Goal: Information Seeking & Learning: Learn about a topic

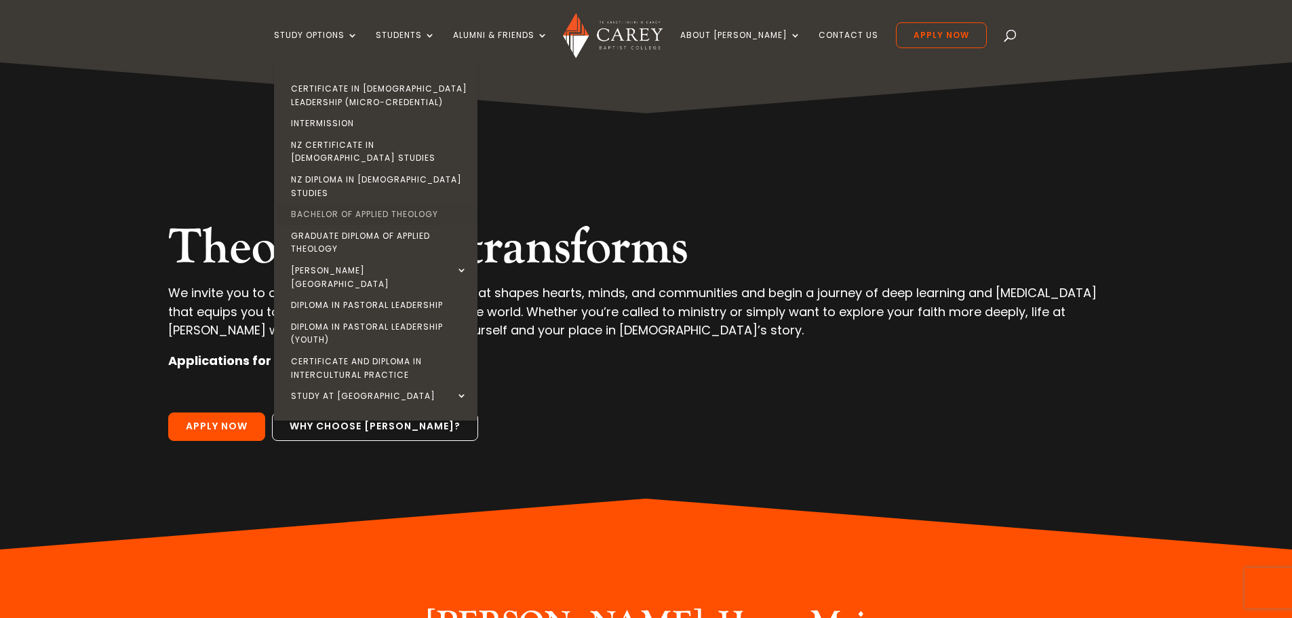
click at [340, 203] on link "Bachelor of Applied Theology" at bounding box center [378, 214] width 203 height 22
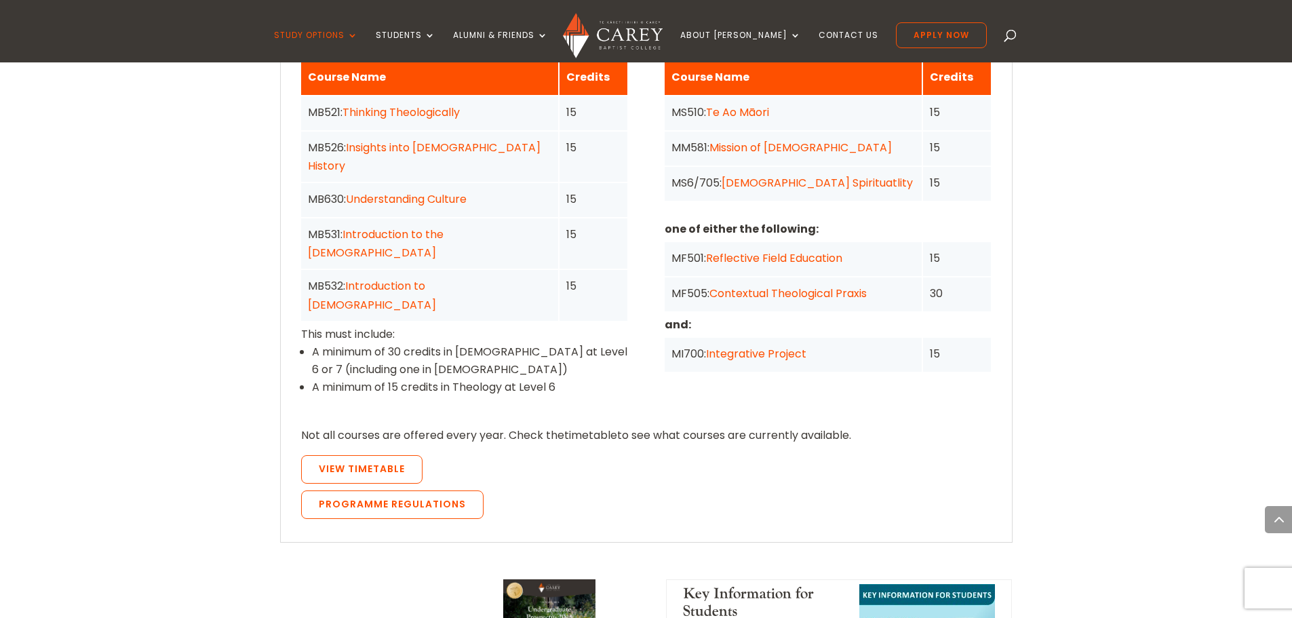
scroll to position [1221, 0]
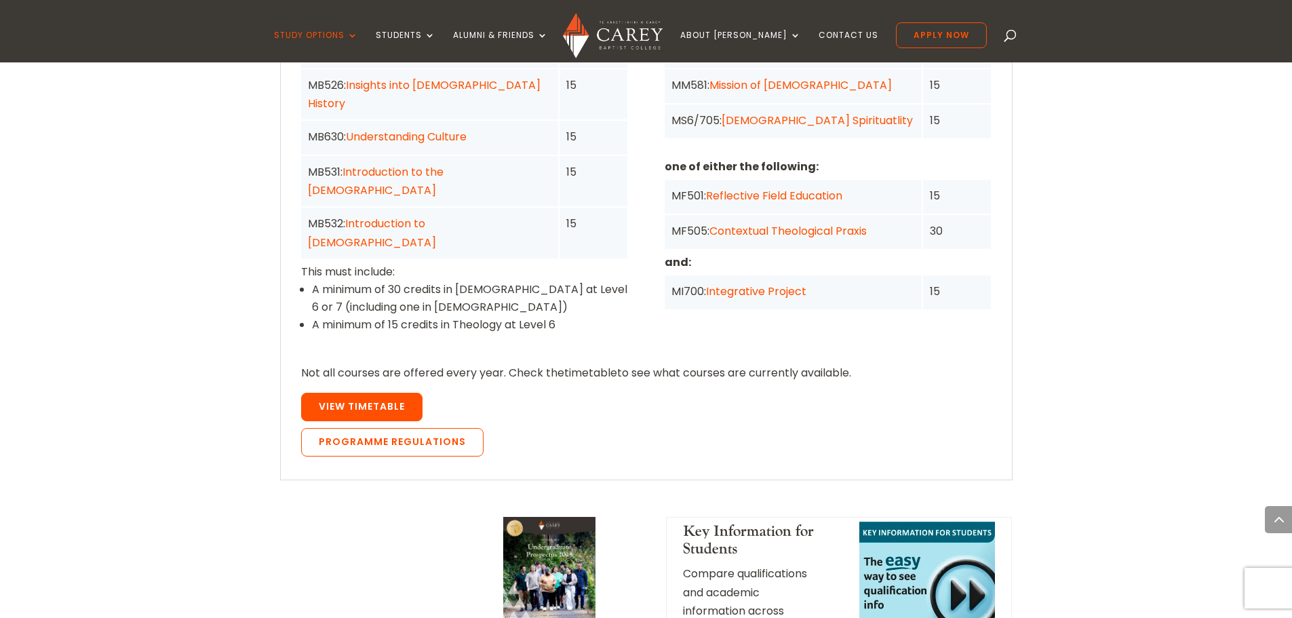
click at [360, 393] on link "View Timetable" at bounding box center [361, 407] width 121 height 28
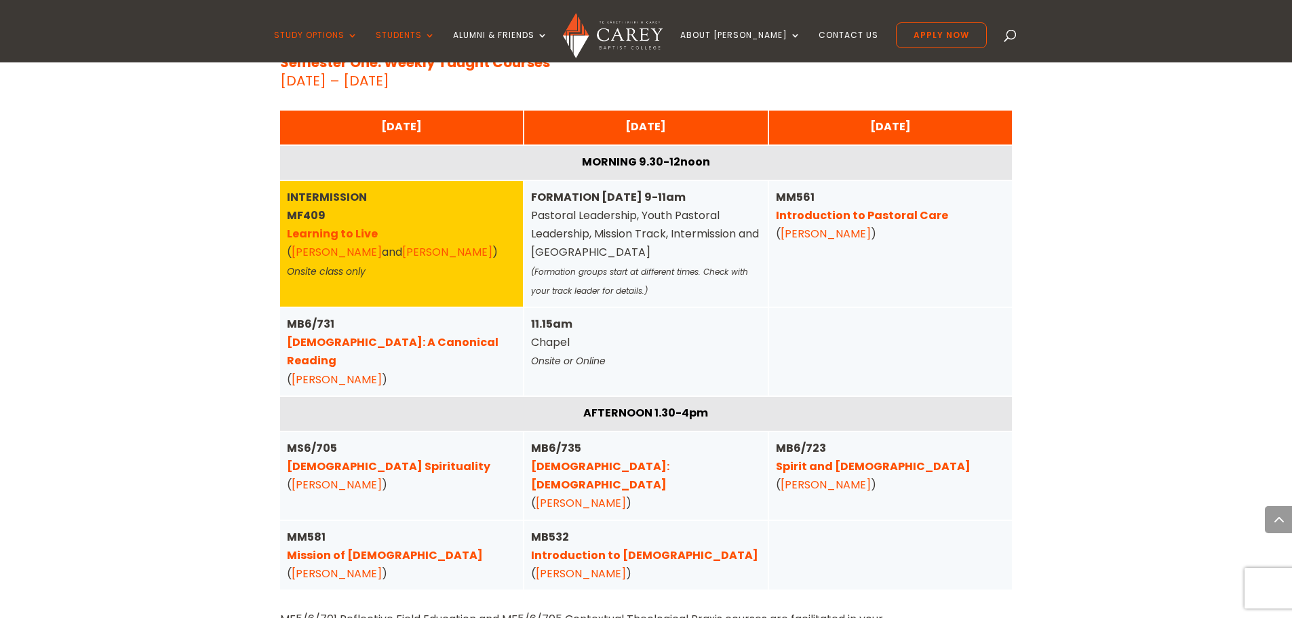
scroll to position [927, 0]
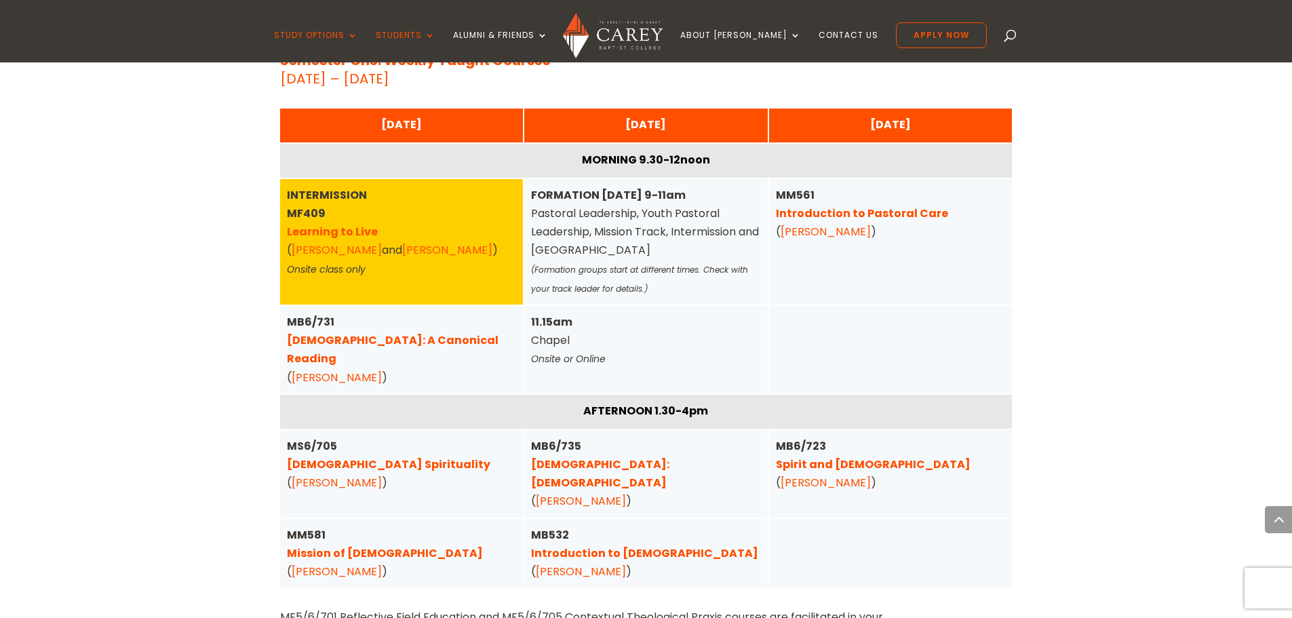
click at [562, 225] on div "FORMATION TUESDAY 9-11am Pastoral Leadership, Youth Pastoral Leadership, Missio…" at bounding box center [646, 242] width 230 height 112
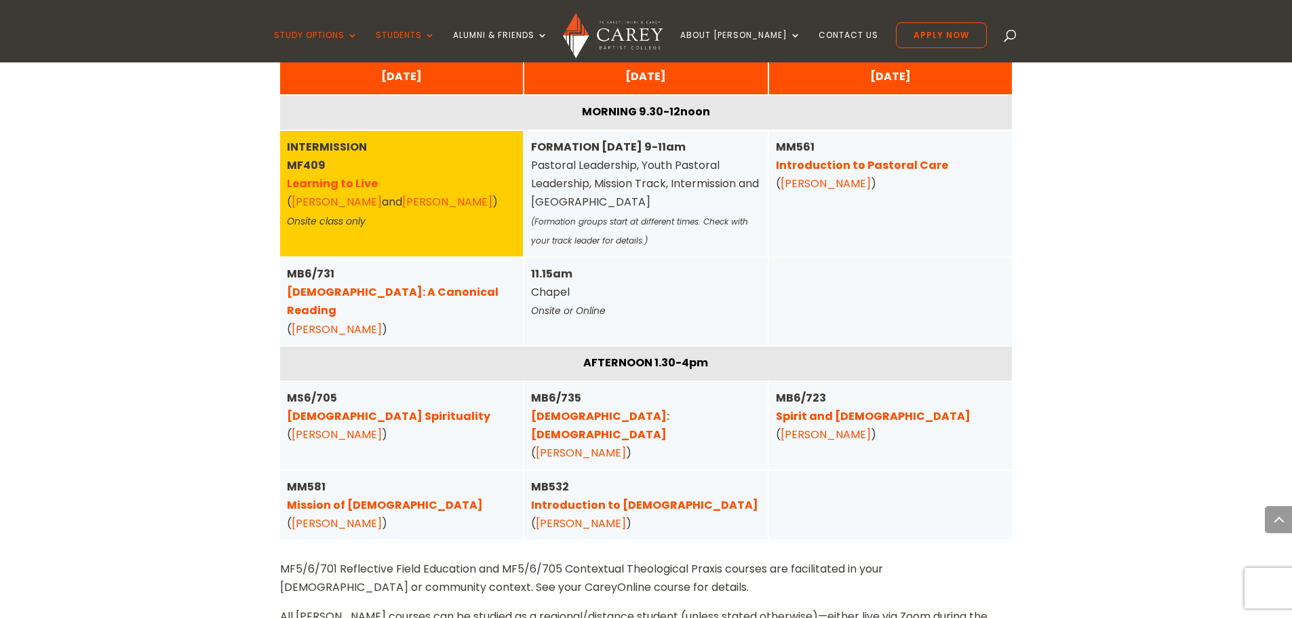
scroll to position [831, 0]
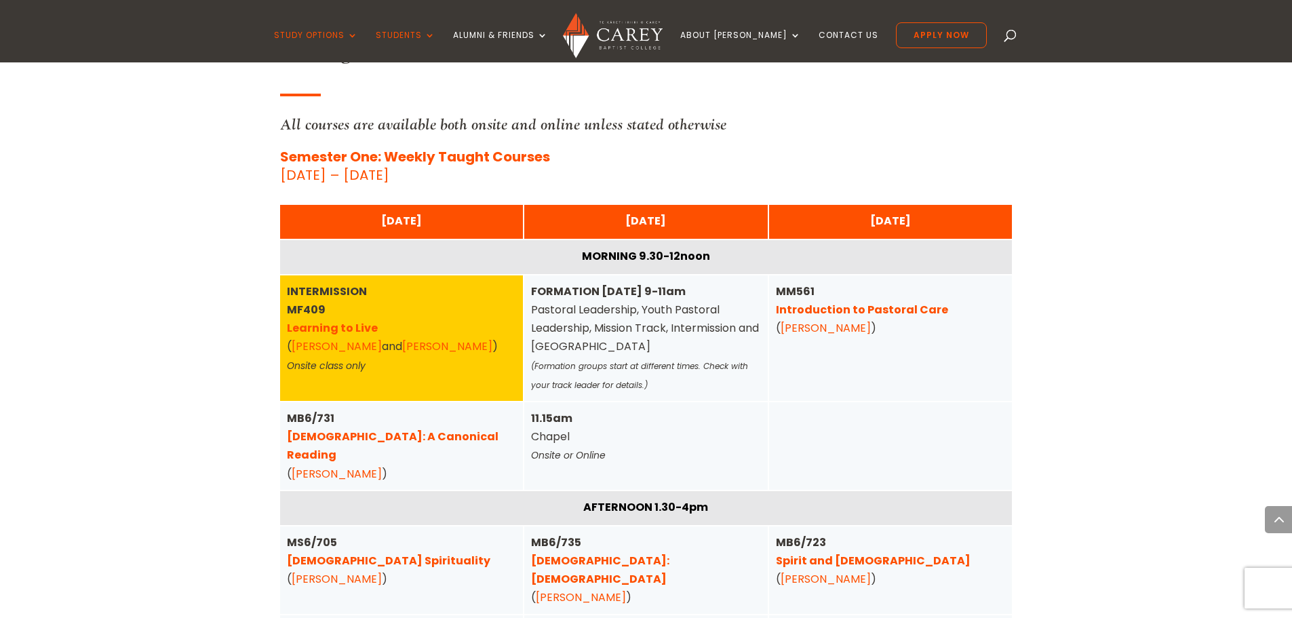
click at [391, 435] on link "Prophets: A Canonical Reading" at bounding box center [393, 446] width 212 height 34
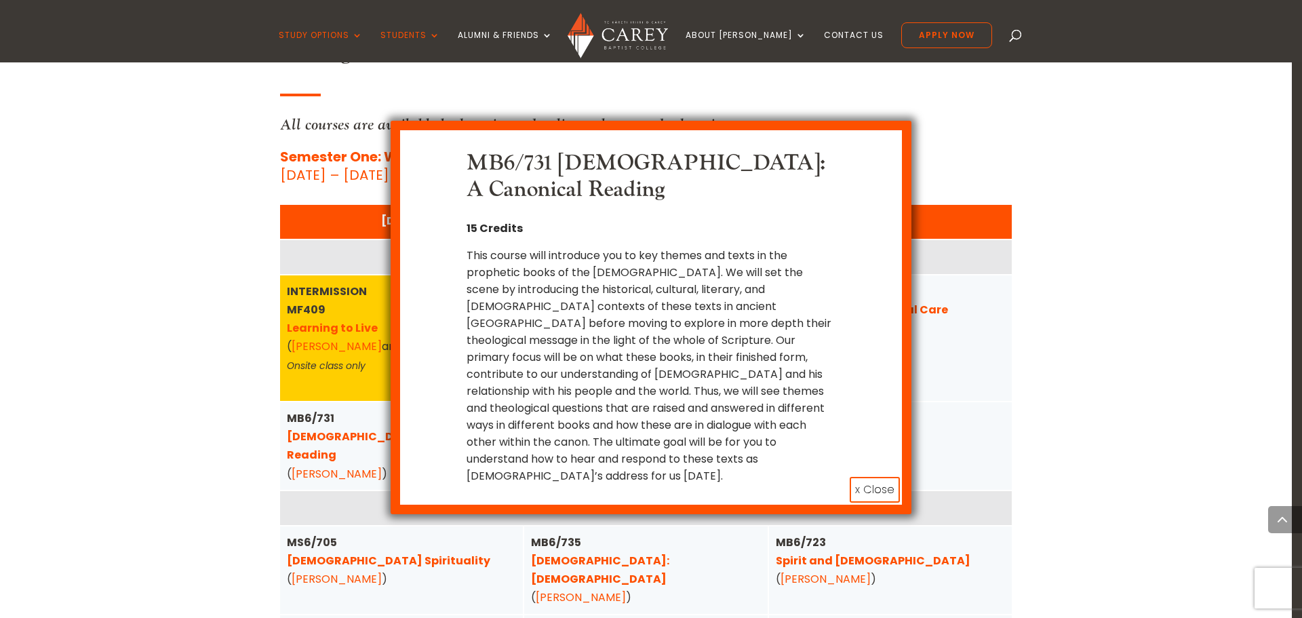
click at [869, 479] on button "x Close" at bounding box center [875, 490] width 50 height 26
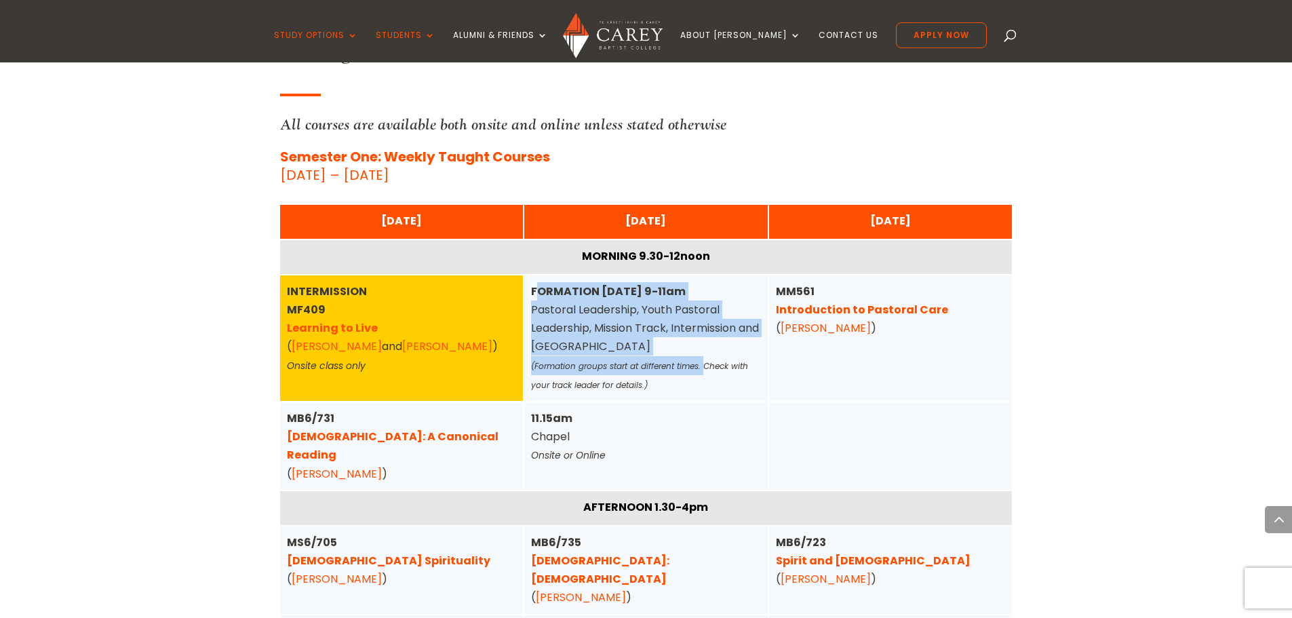
drag, startPoint x: 535, startPoint y: 288, endPoint x: 705, endPoint y: 372, distance: 190.2
click at [705, 372] on div "FORMATION TUESDAY 9-11am Pastoral Leadership, Youth Pastoral Leadership, Missio…" at bounding box center [646, 338] width 230 height 112
click at [621, 317] on div "FORMATION TUESDAY 9-11am Pastoral Leadership, Youth Pastoral Leadership, Missio…" at bounding box center [646, 338] width 230 height 112
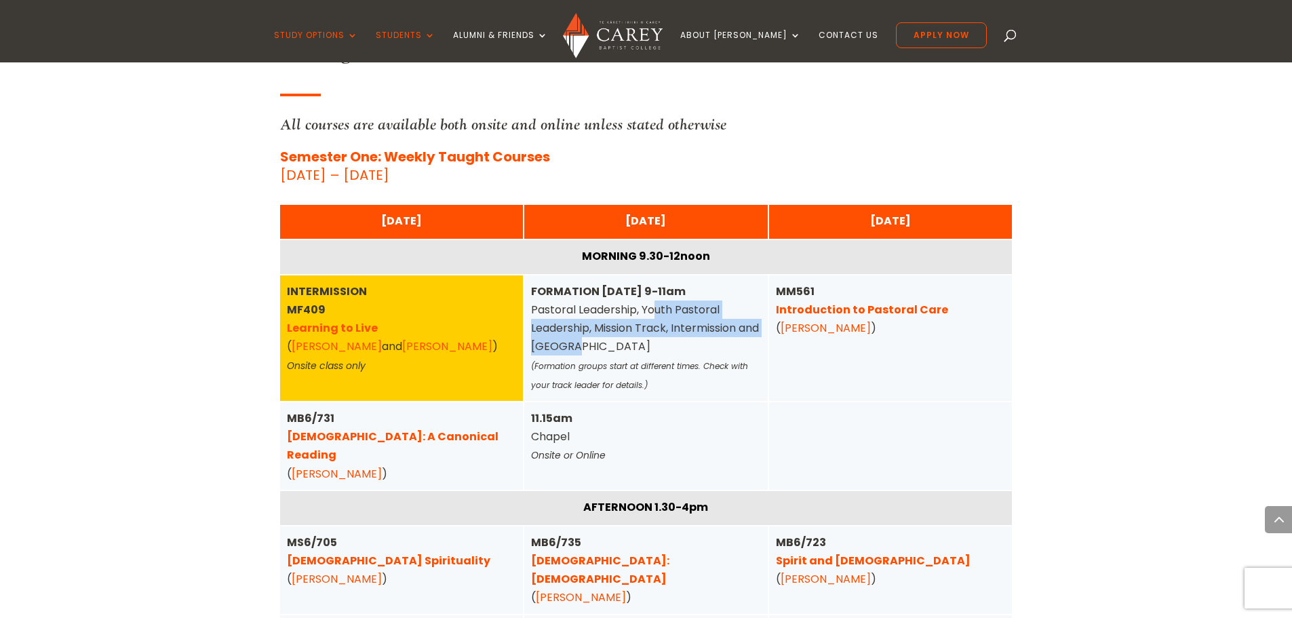
drag, startPoint x: 656, startPoint y: 314, endPoint x: 734, endPoint y: 349, distance: 84.7
click at [734, 349] on div "FORMATION TUESDAY 9-11am Pastoral Leadership, Youth Pastoral Leadership, Missio…" at bounding box center [646, 338] width 230 height 112
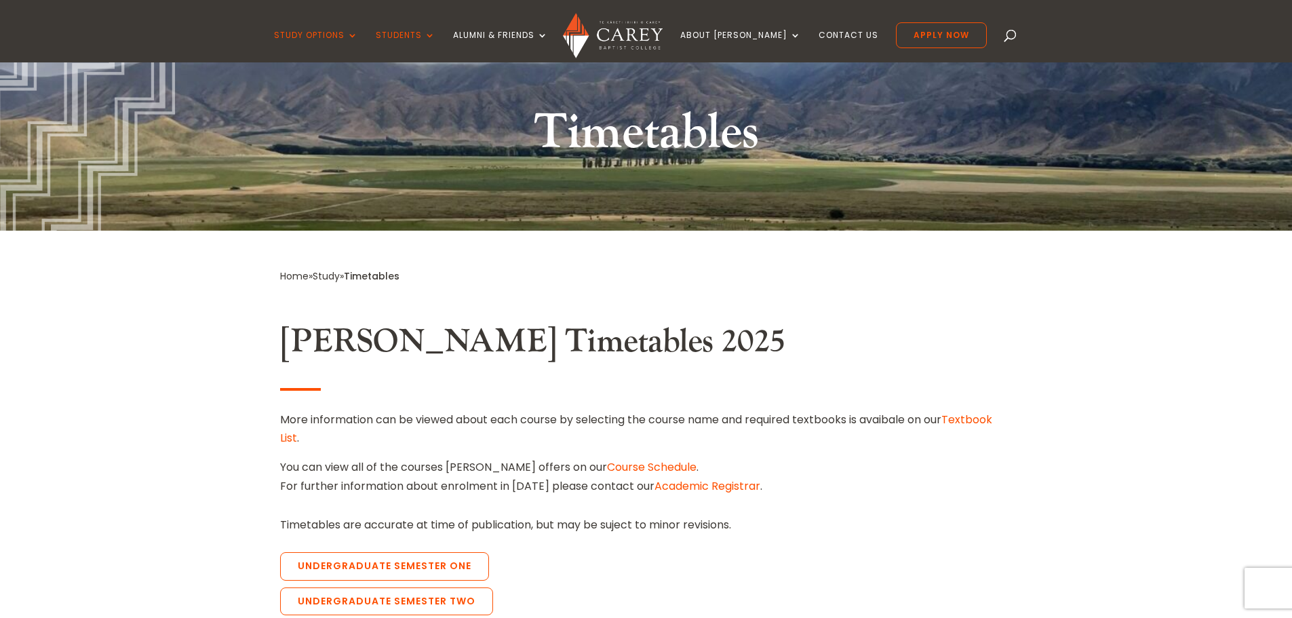
scroll to position [85, 0]
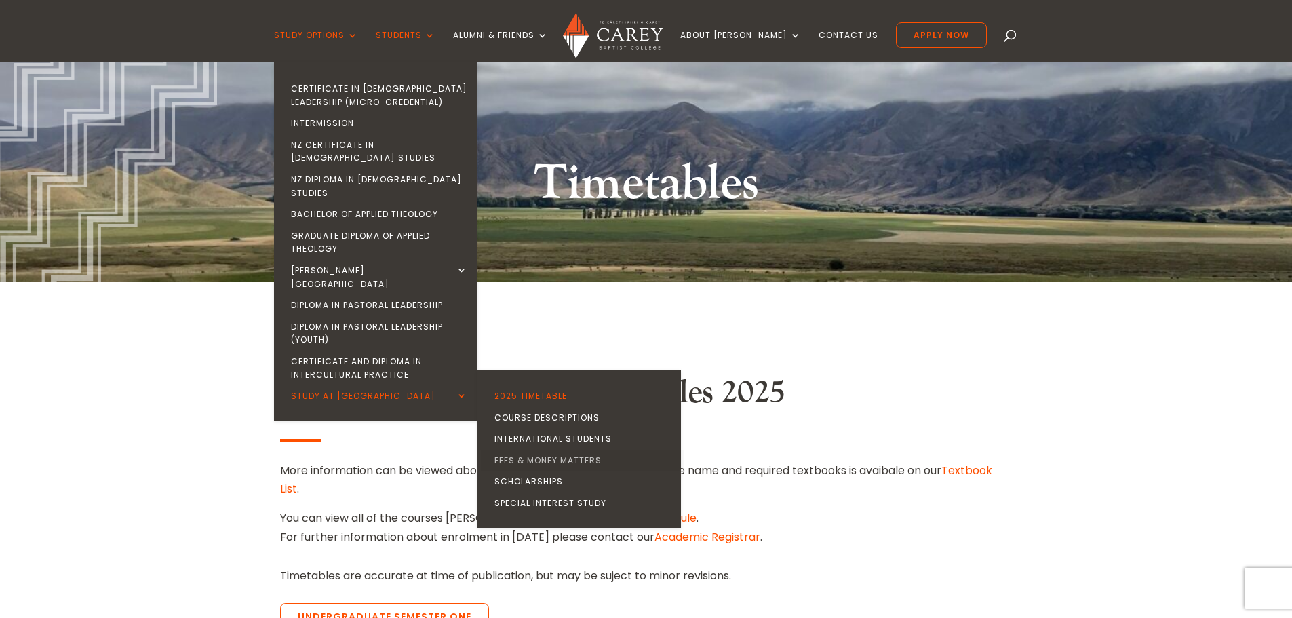
click at [549, 450] on link "Fees & Money Matters" at bounding box center [582, 461] width 203 height 22
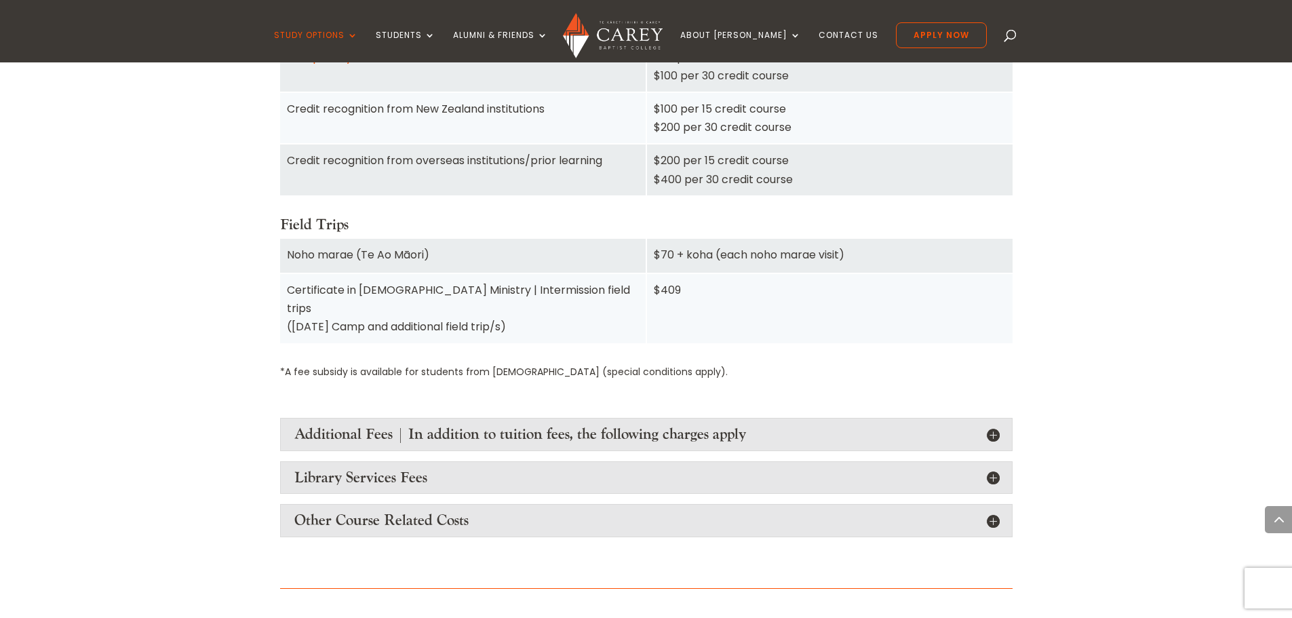
scroll to position [1560, 0]
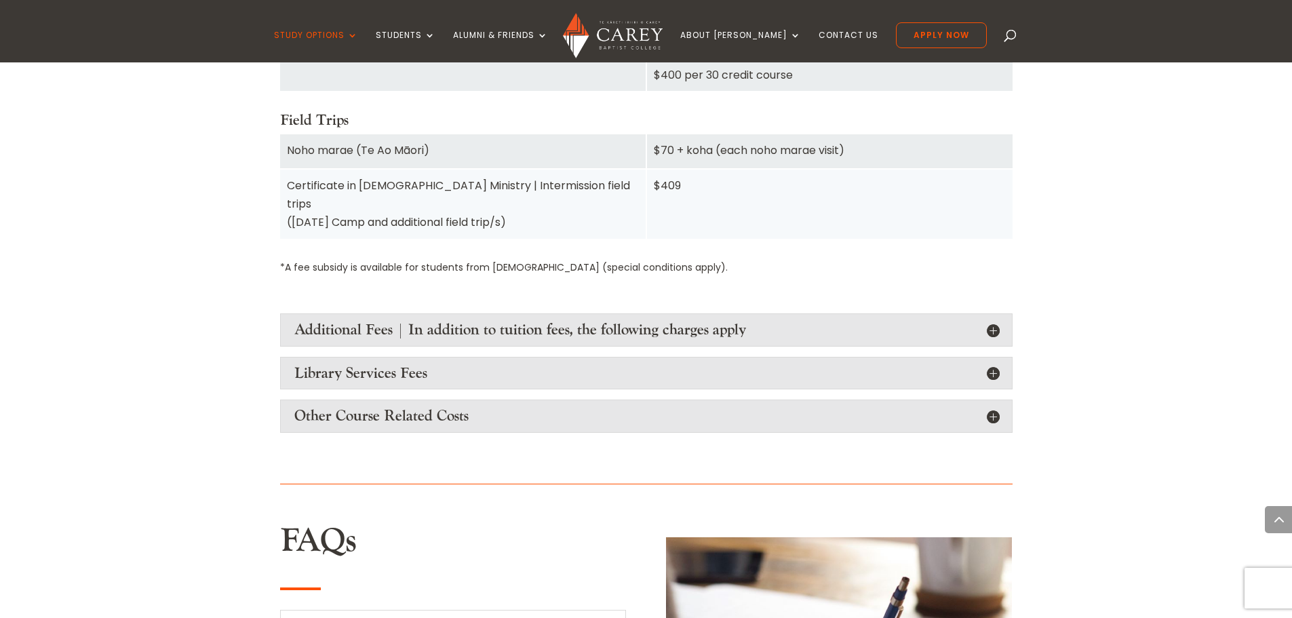
click at [992, 321] on h4 "Additional Fees | In addition to tuition fees, the following charges apply" at bounding box center [646, 330] width 704 height 18
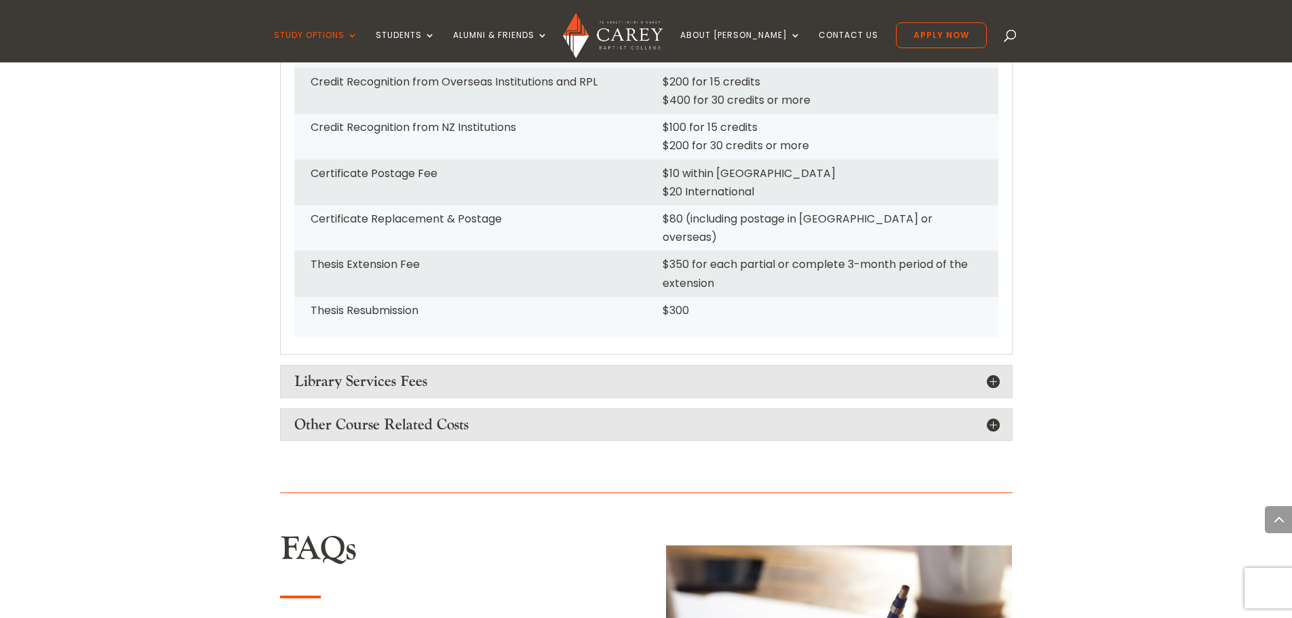
scroll to position [2102, 0]
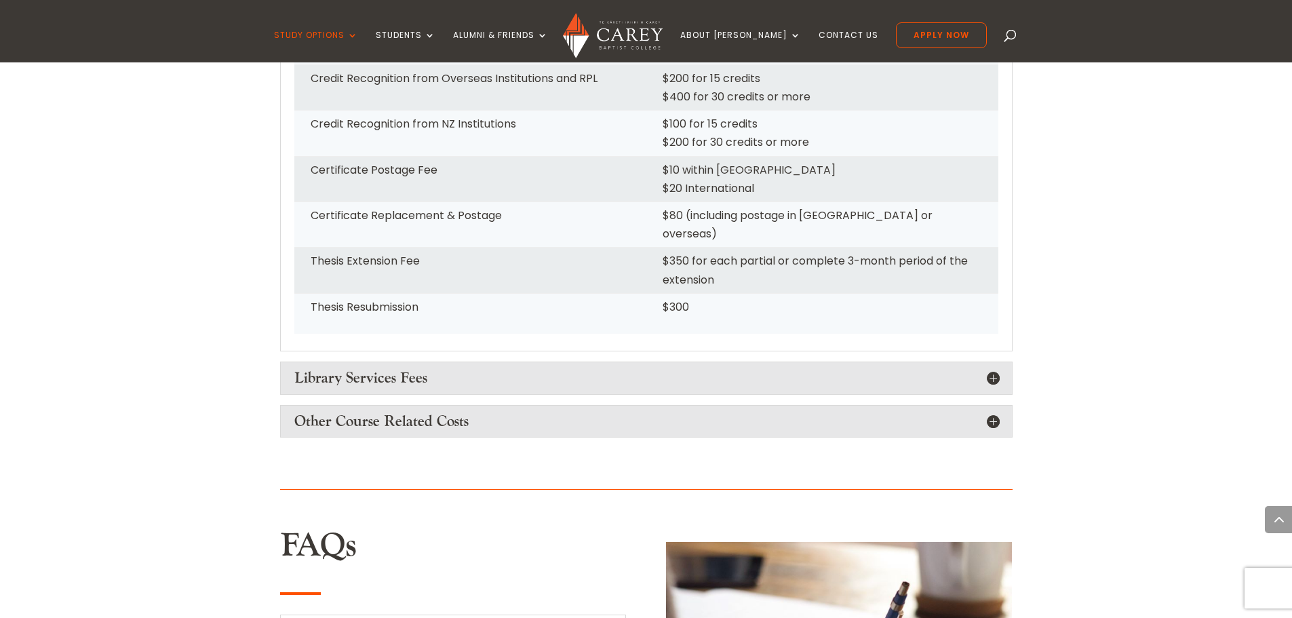
click at [994, 369] on h4 "Library Services Fees" at bounding box center [646, 378] width 704 height 18
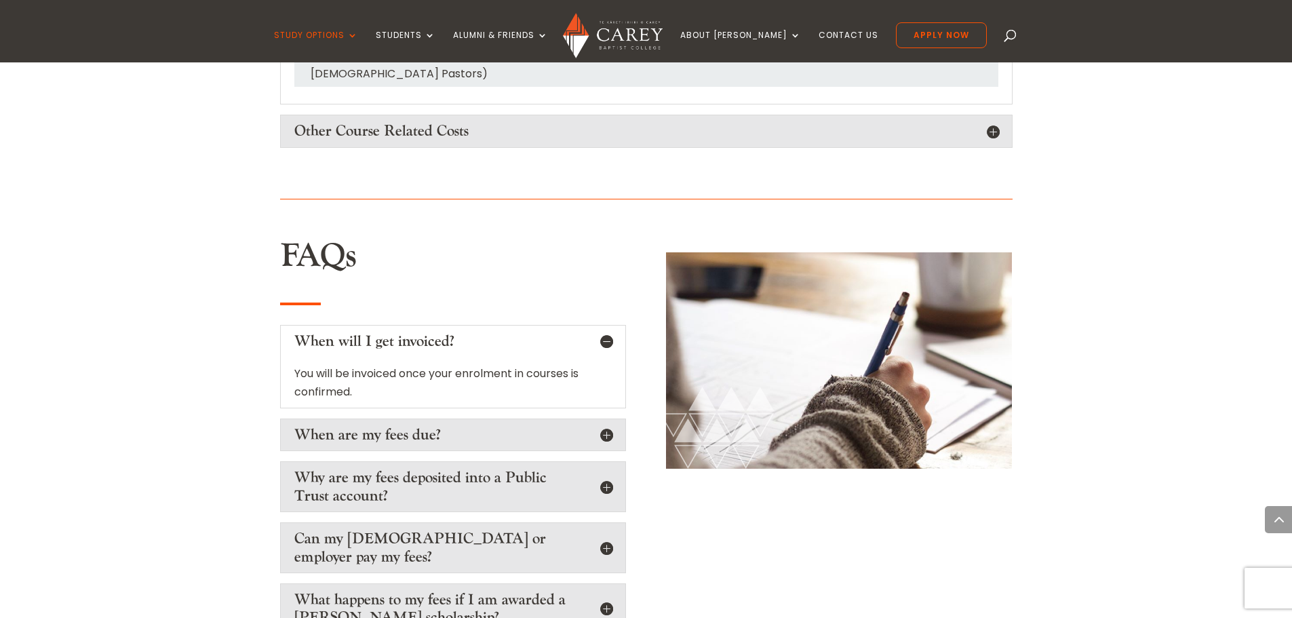
scroll to position [2645, 0]
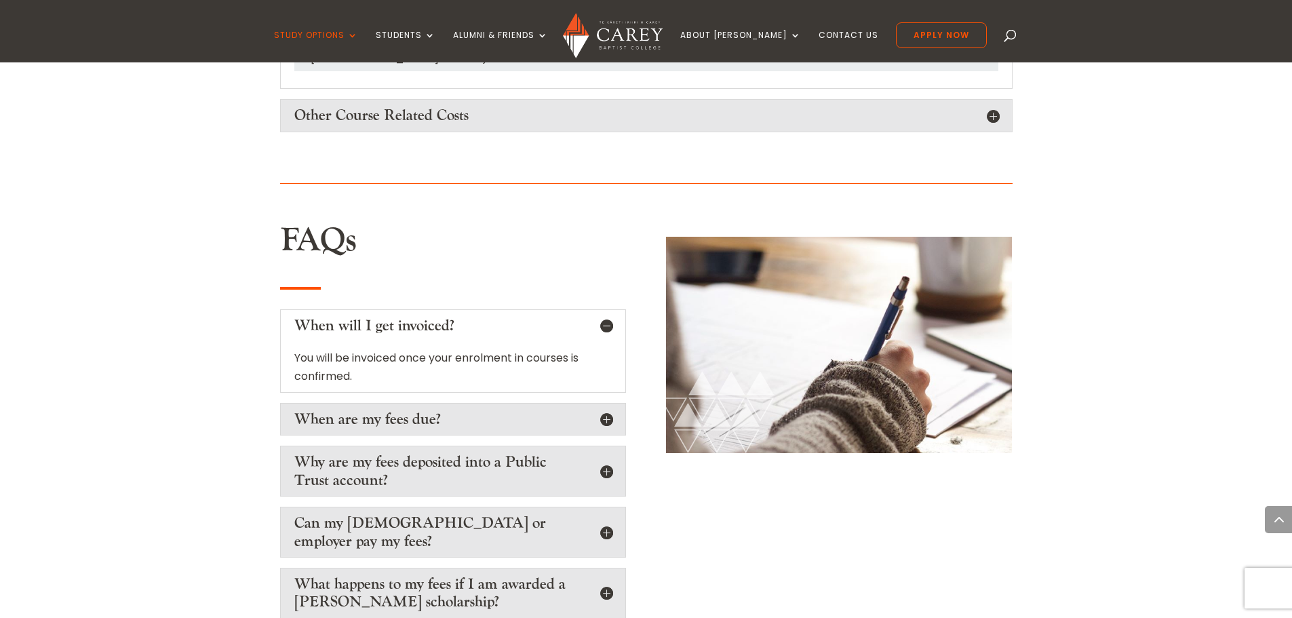
click at [608, 410] on h5 "When are my fees due?" at bounding box center [452, 419] width 317 height 18
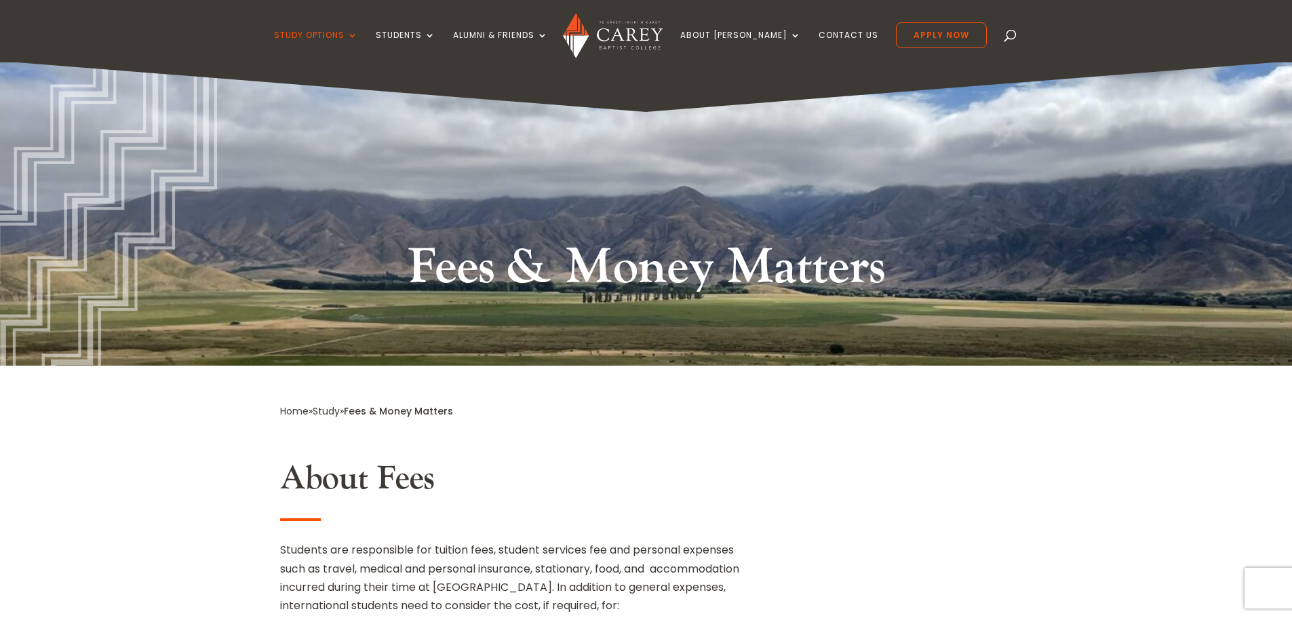
scroll to position [0, 0]
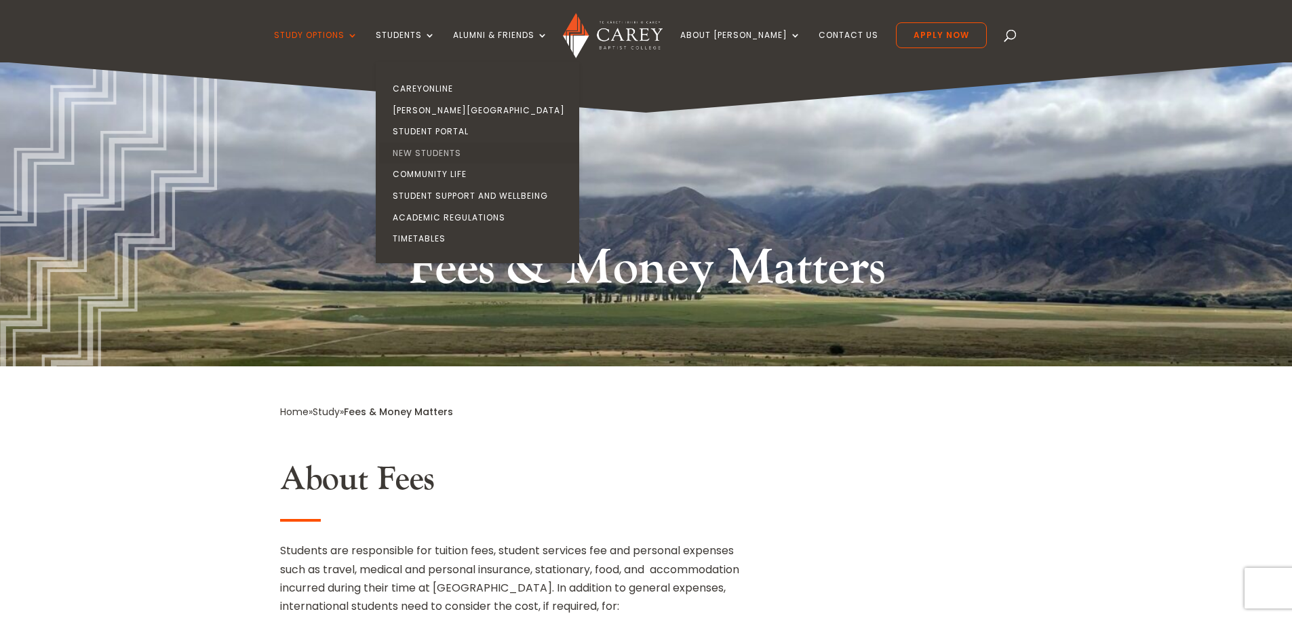
click at [469, 155] on link "New Students" at bounding box center [480, 153] width 203 height 22
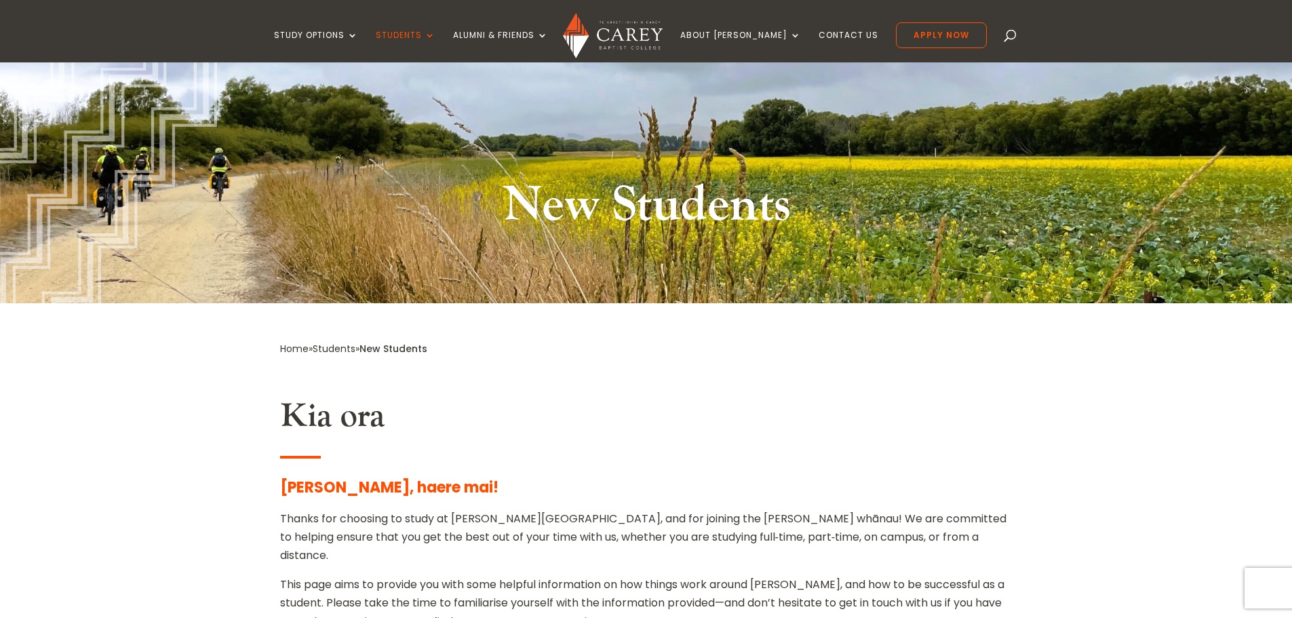
scroll to position [68, 0]
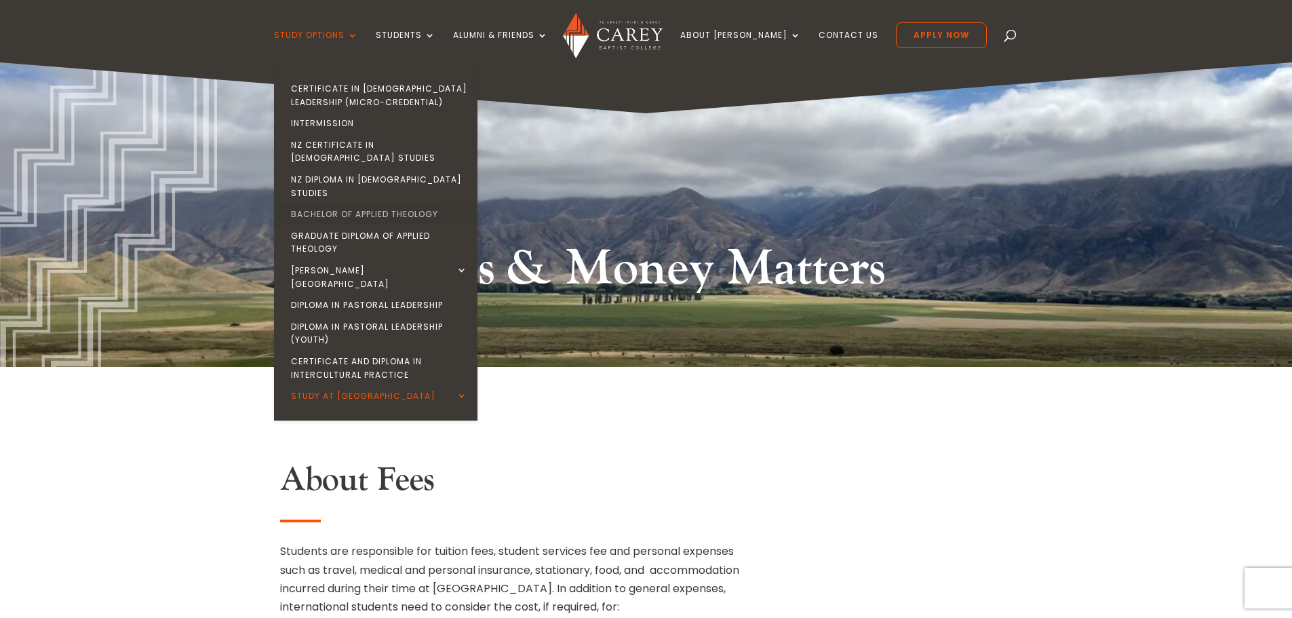
click at [384, 203] on link "Bachelor of Applied Theology" at bounding box center [378, 214] width 203 height 22
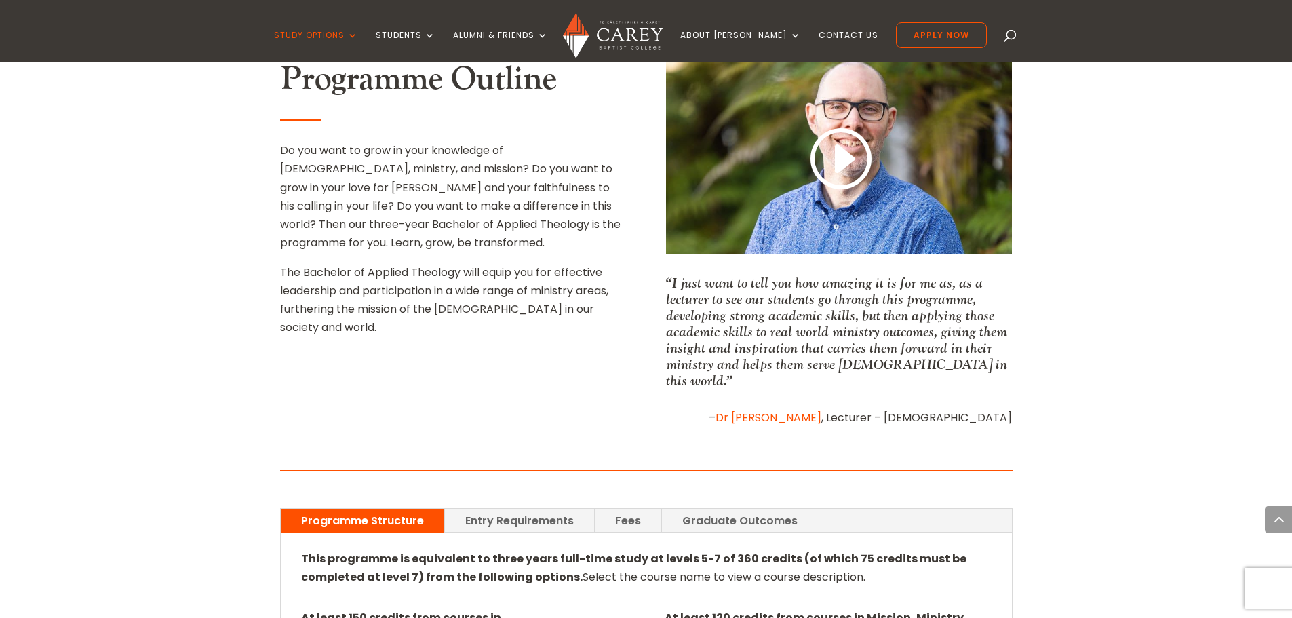
scroll to position [543, 0]
